Goal: Information Seeking & Learning: Learn about a topic

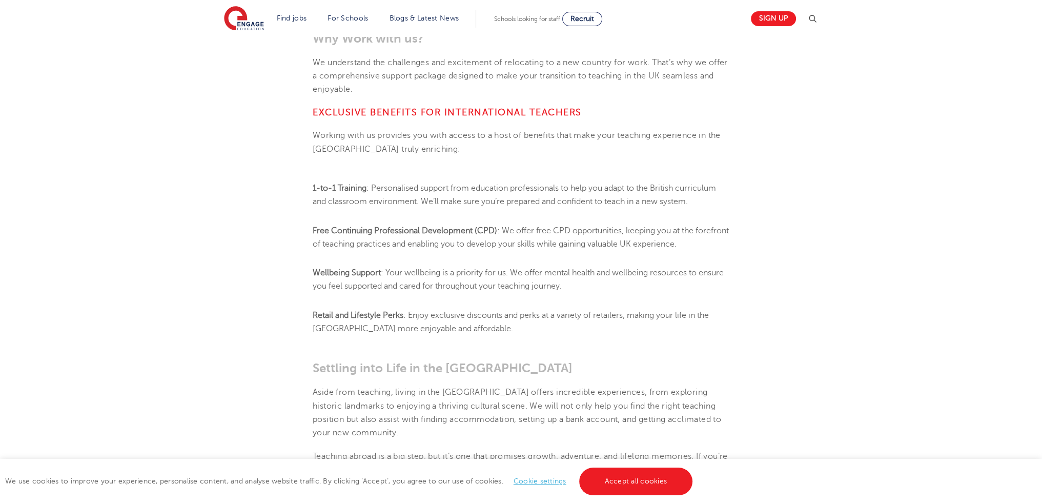
scroll to position [751, 0]
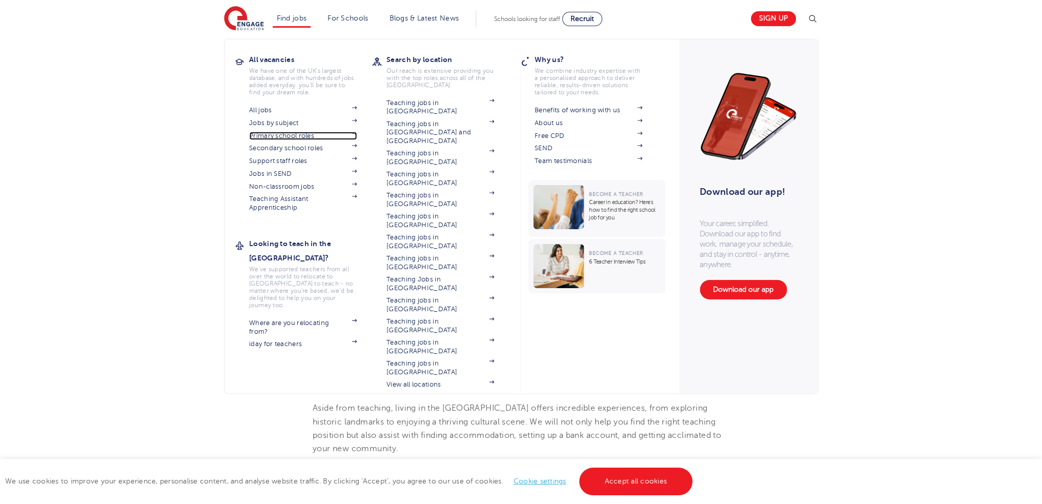
click at [296, 138] on link "Primary school roles" at bounding box center [303, 136] width 108 height 8
